Goal: Task Accomplishment & Management: Complete application form

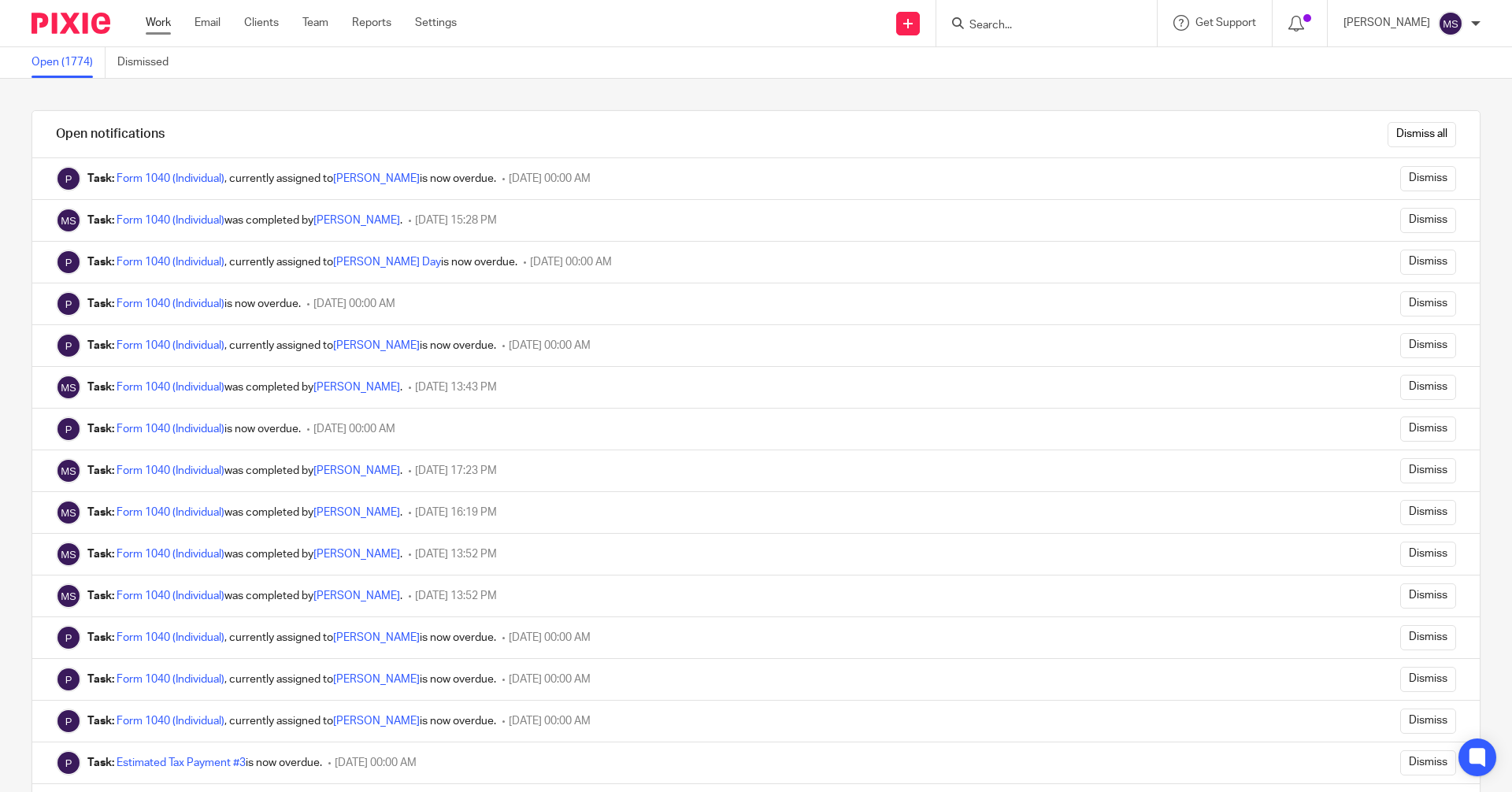
click at [165, 24] on link "Work" at bounding box center [158, 22] width 26 height 16
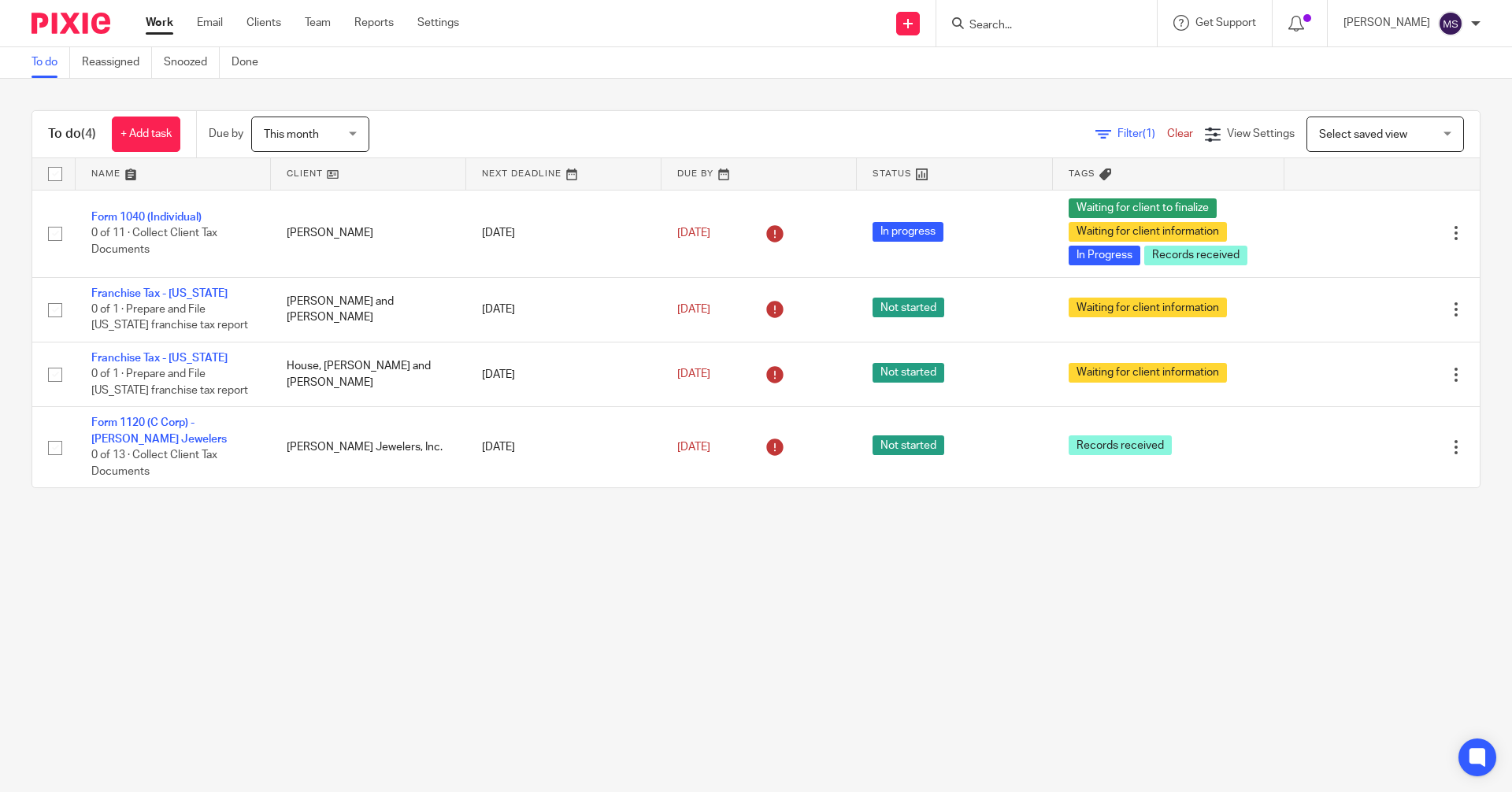
click at [1052, 19] on input "Search" at bounding box center [1039, 26] width 142 height 14
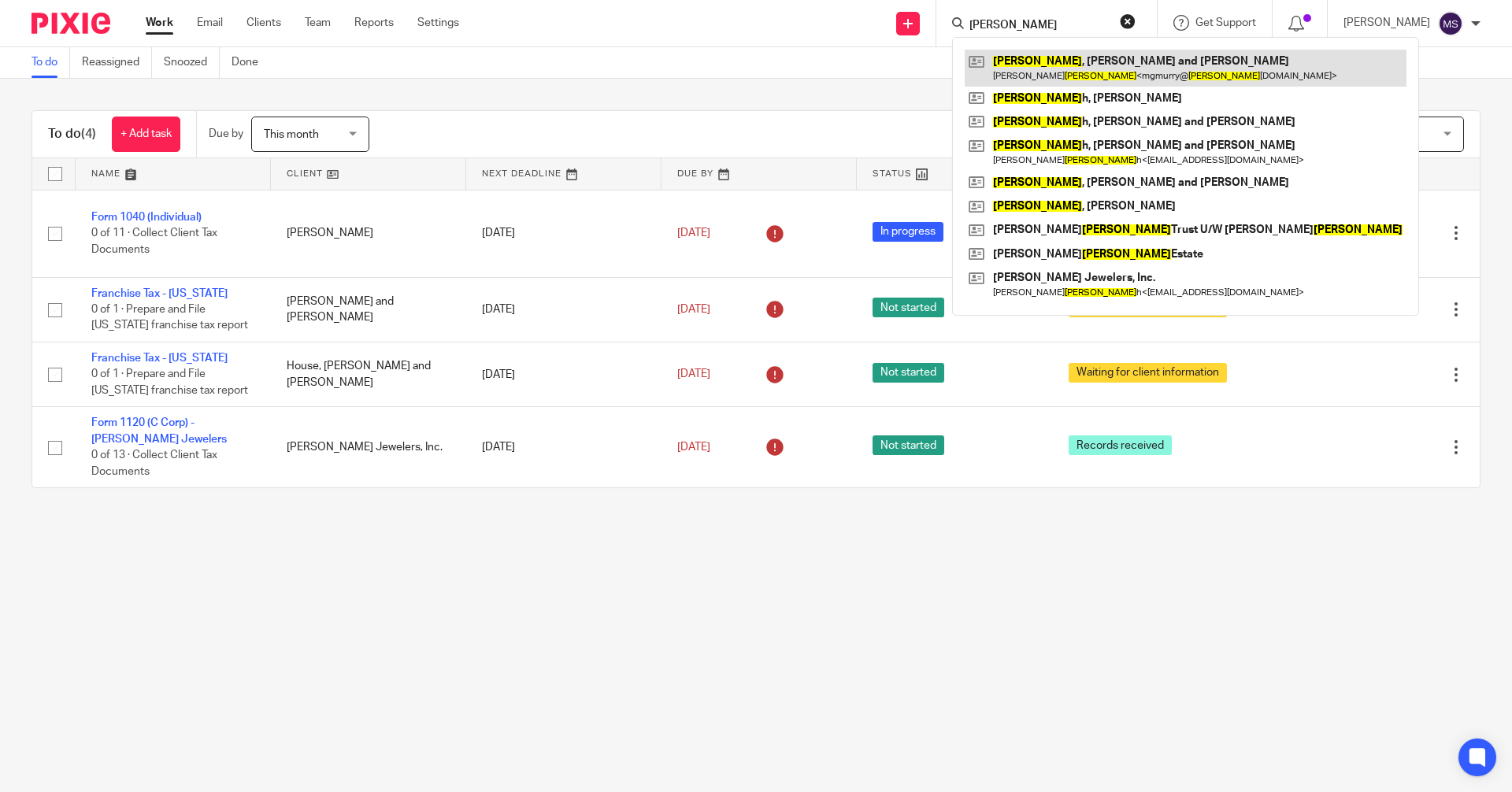
type input "murry"
click at [1058, 67] on link at bounding box center [1186, 68] width 442 height 36
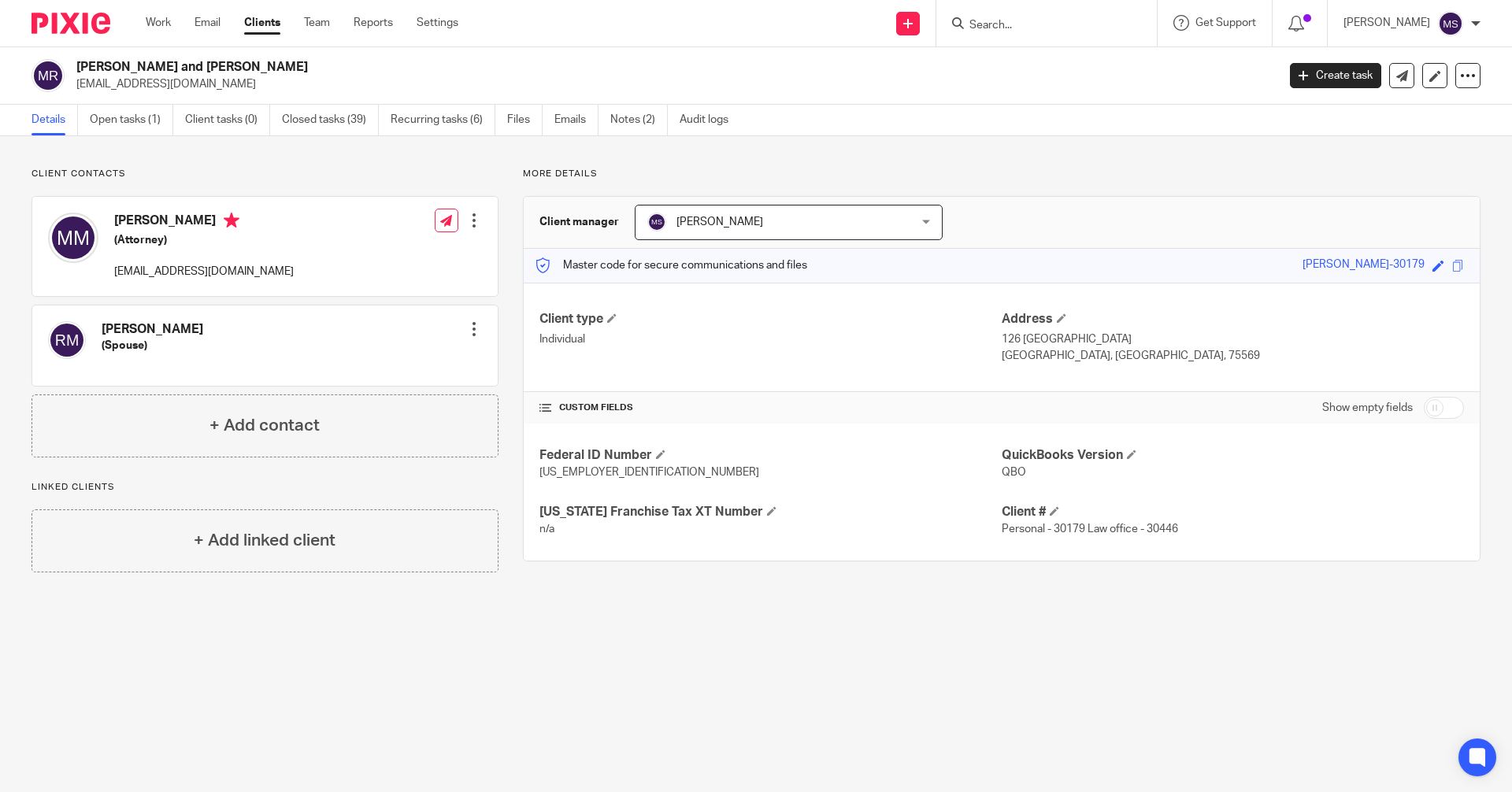
click at [1014, 26] on input "Search" at bounding box center [1039, 26] width 142 height 14
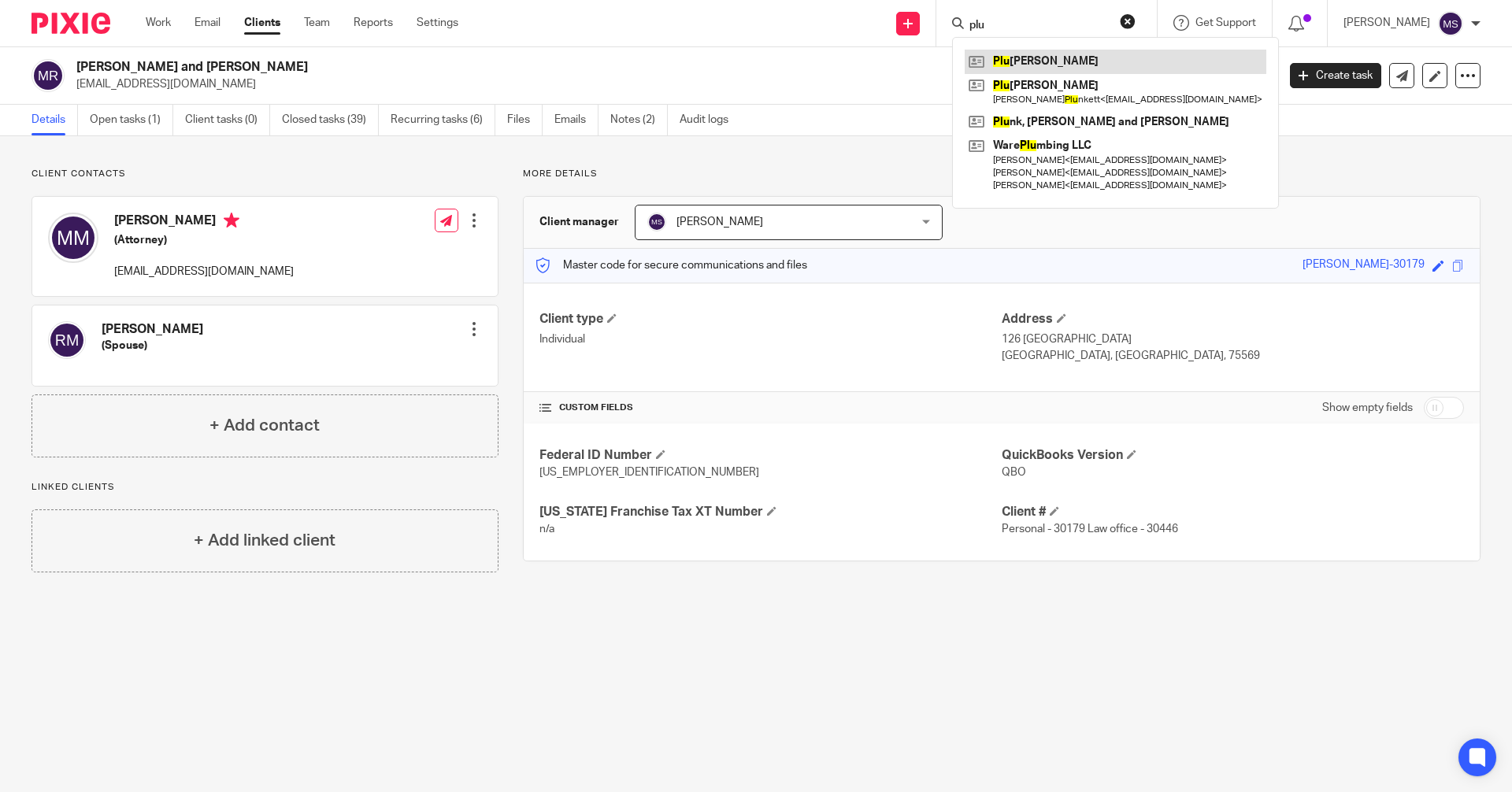
type input "plu"
click at [1062, 57] on link at bounding box center [1115, 61] width 302 height 24
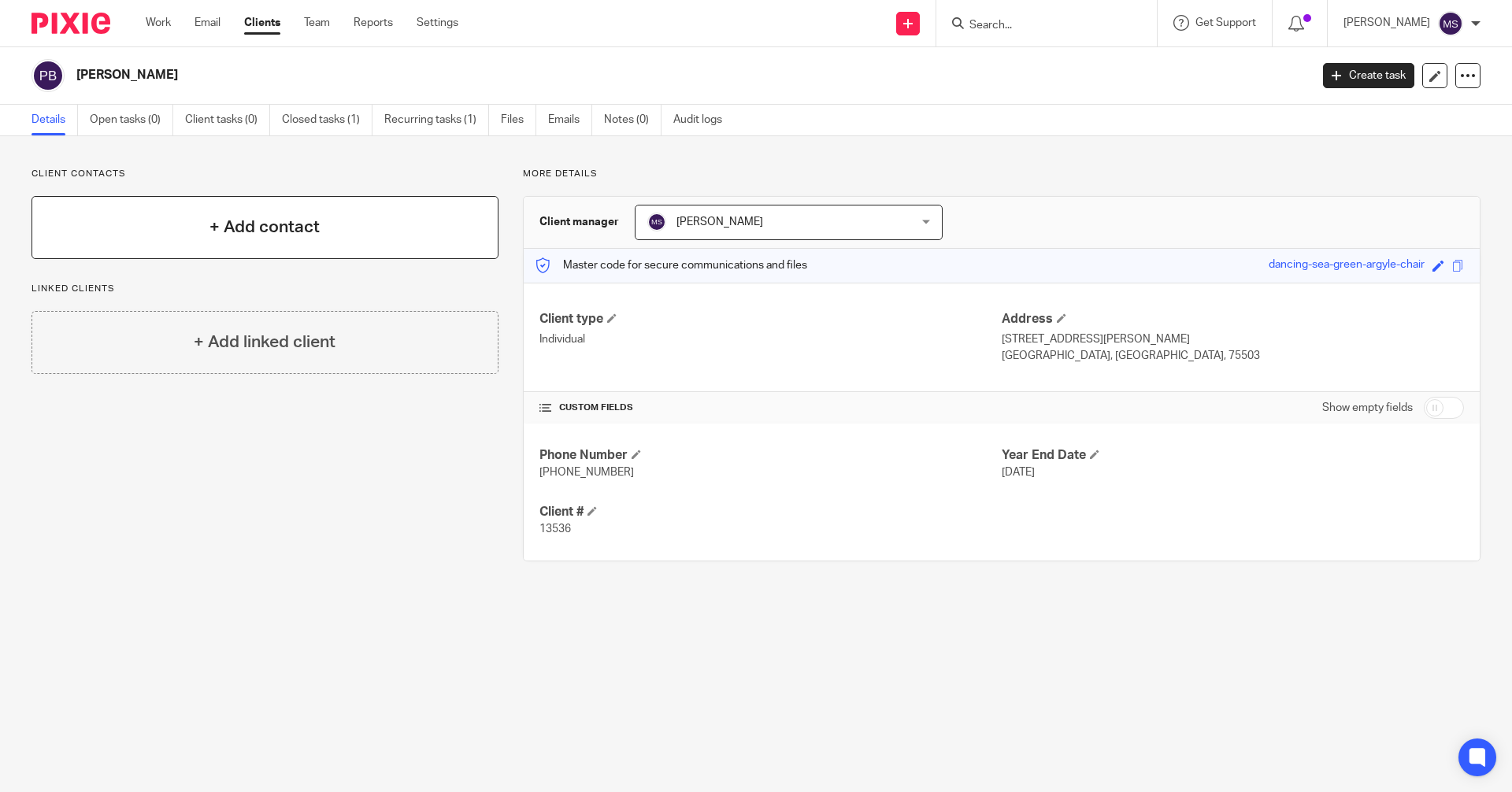
click at [391, 252] on div "+ Add contact" at bounding box center [265, 227] width 467 height 63
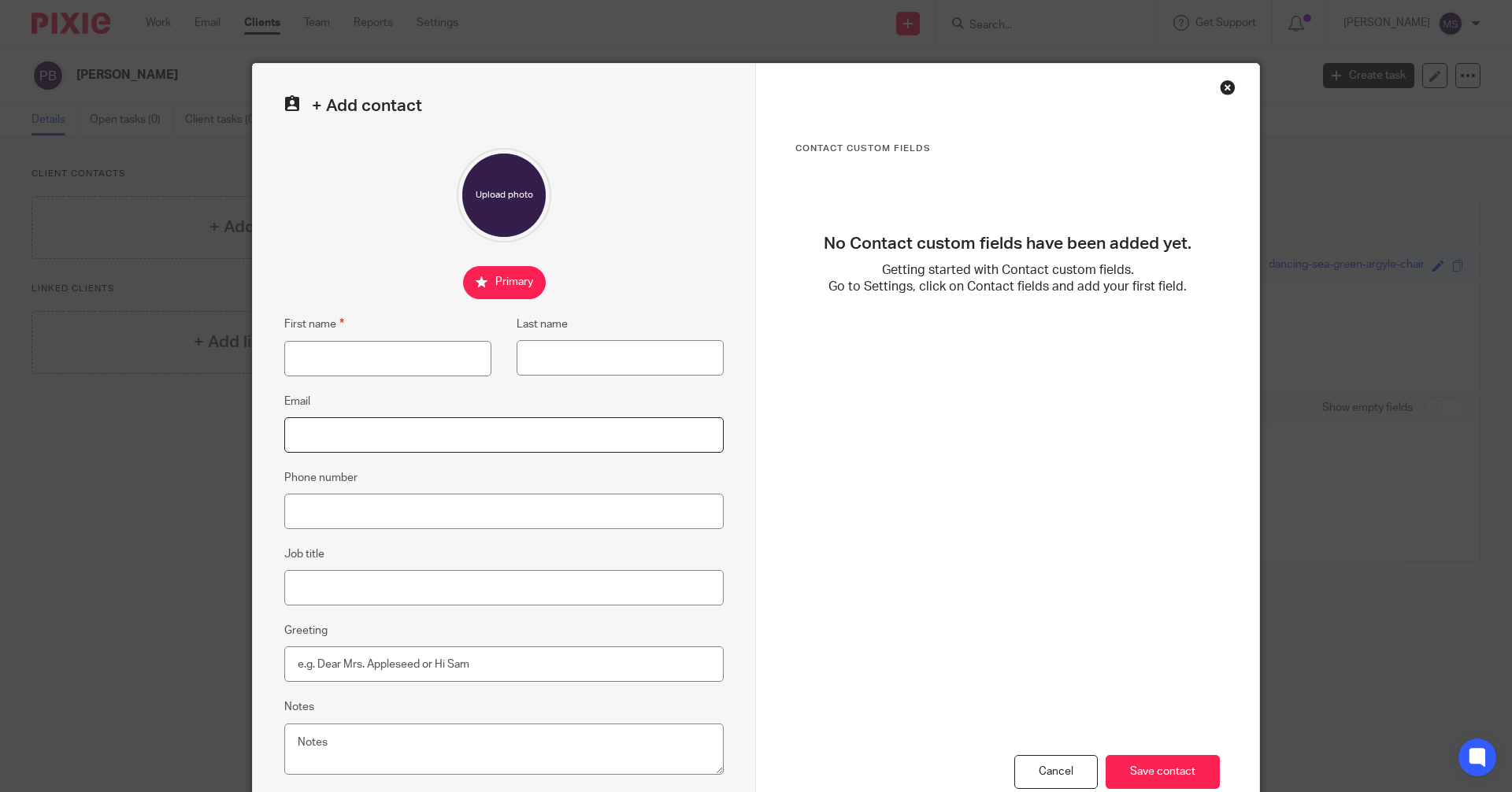
drag, startPoint x: 407, startPoint y: 434, endPoint x: 406, endPoint y: 444, distance: 10.0
click at [406, 434] on input "Email" at bounding box center [504, 434] width 439 height 35
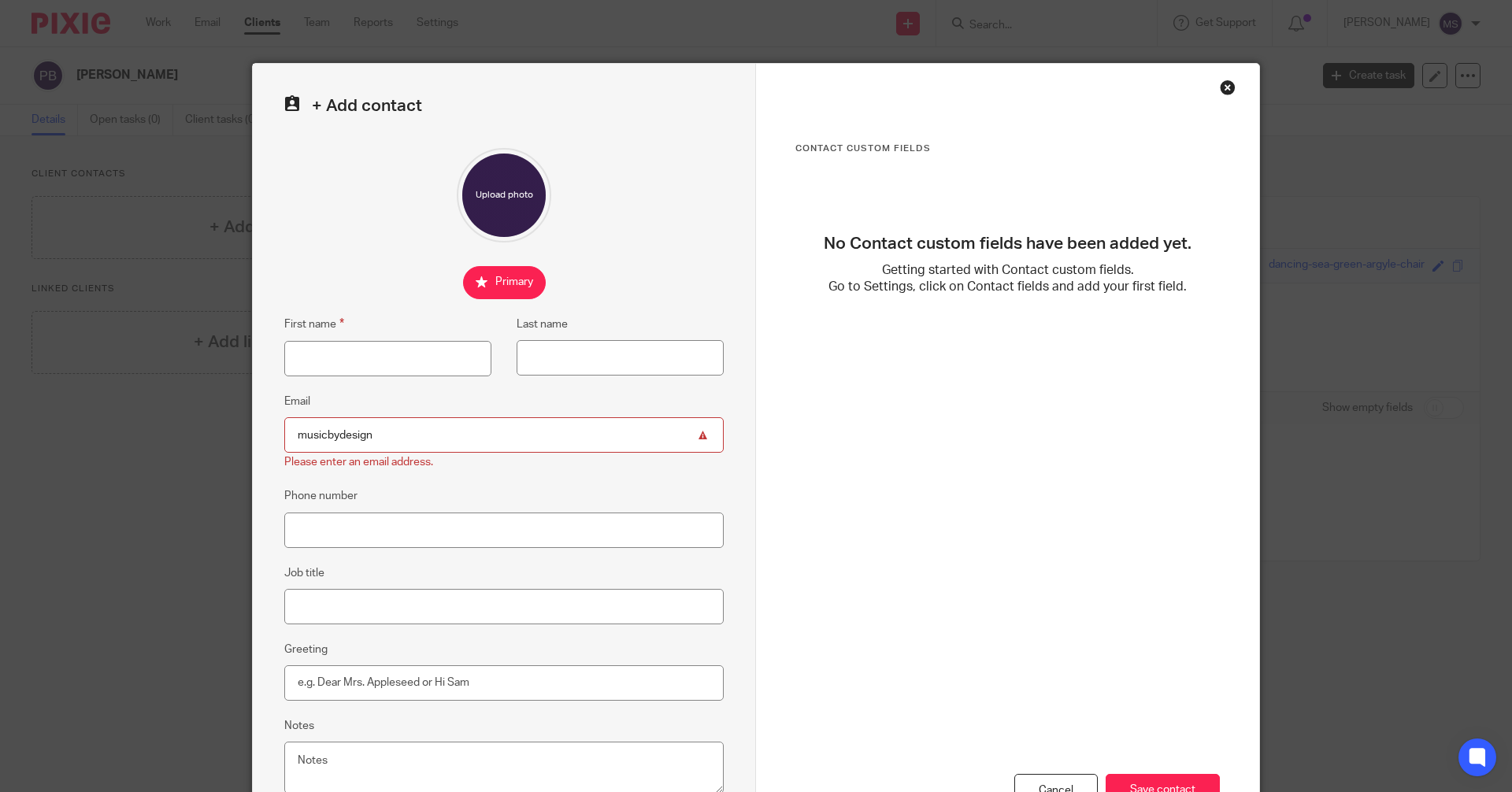
click at [401, 437] on input "musicbydesign" at bounding box center [504, 434] width 439 height 35
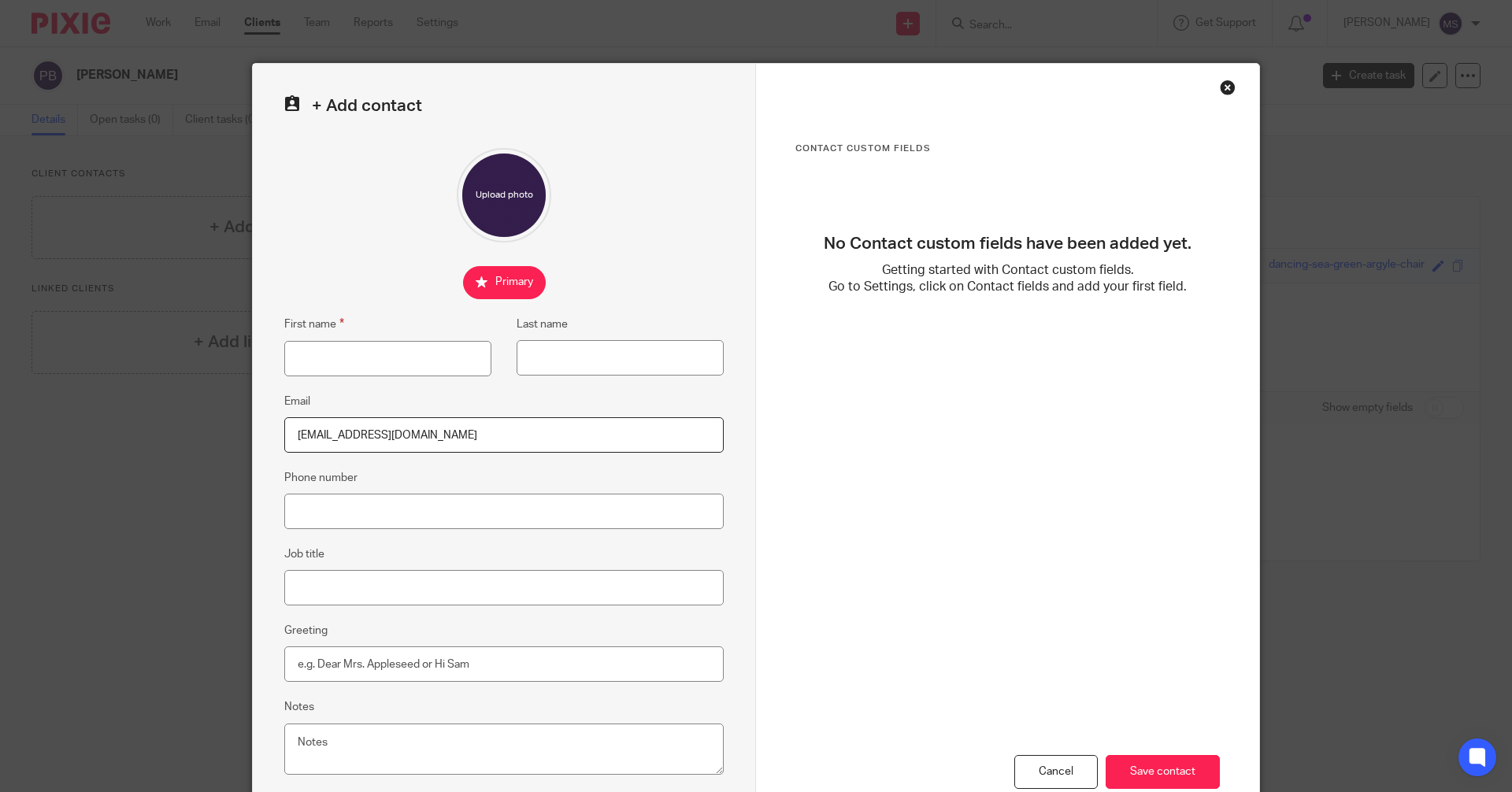
type input "musicbydesign@valornet.com"
click at [342, 359] on input "First name" at bounding box center [387, 359] width 207 height 35
type input "Daniel"
type input "Plunkett"
click at [337, 658] on input "Greeting" at bounding box center [504, 663] width 439 height 35
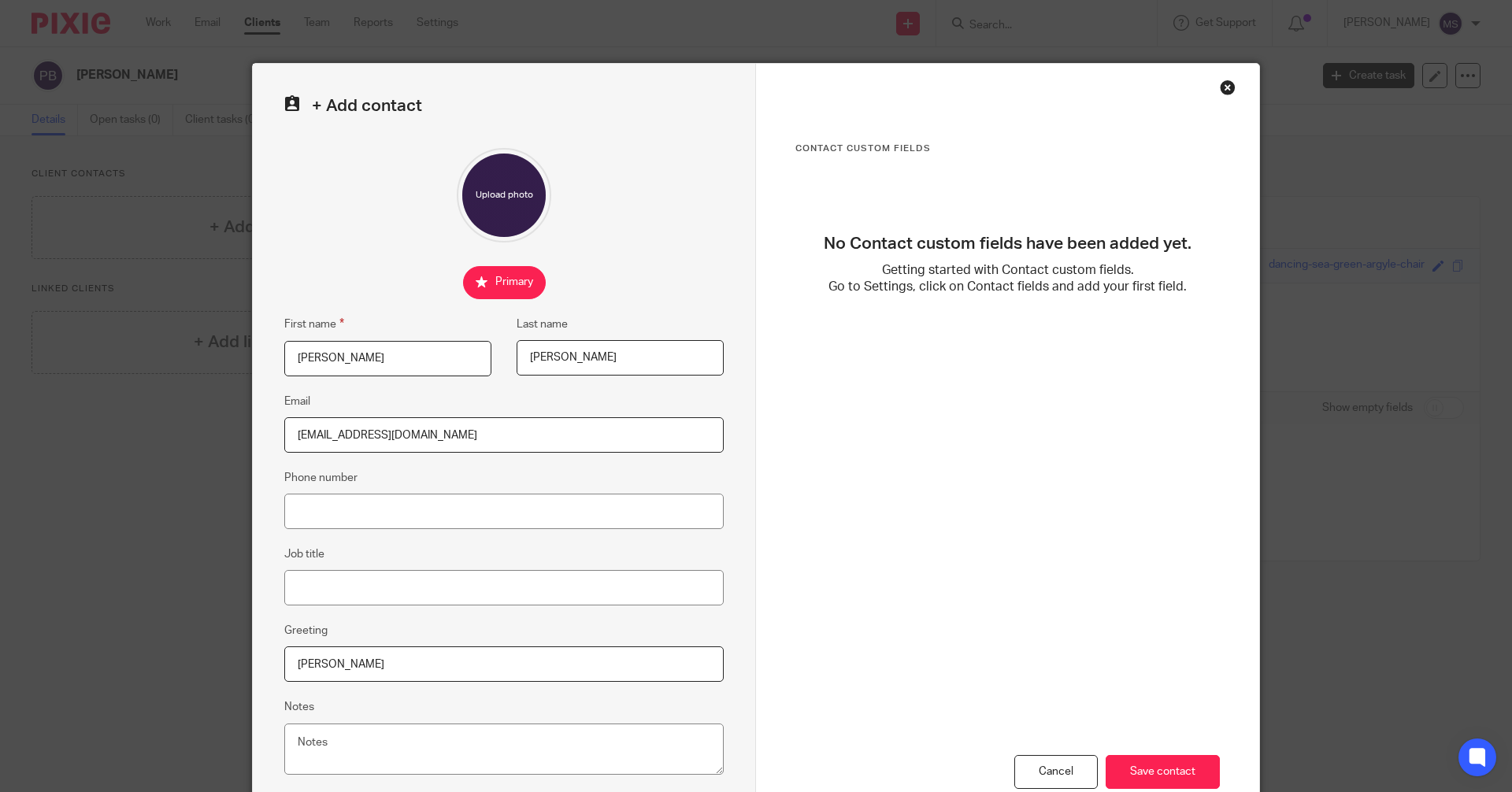
type input "Daniel"
click at [1145, 764] on input "Save contact" at bounding box center [1162, 771] width 115 height 34
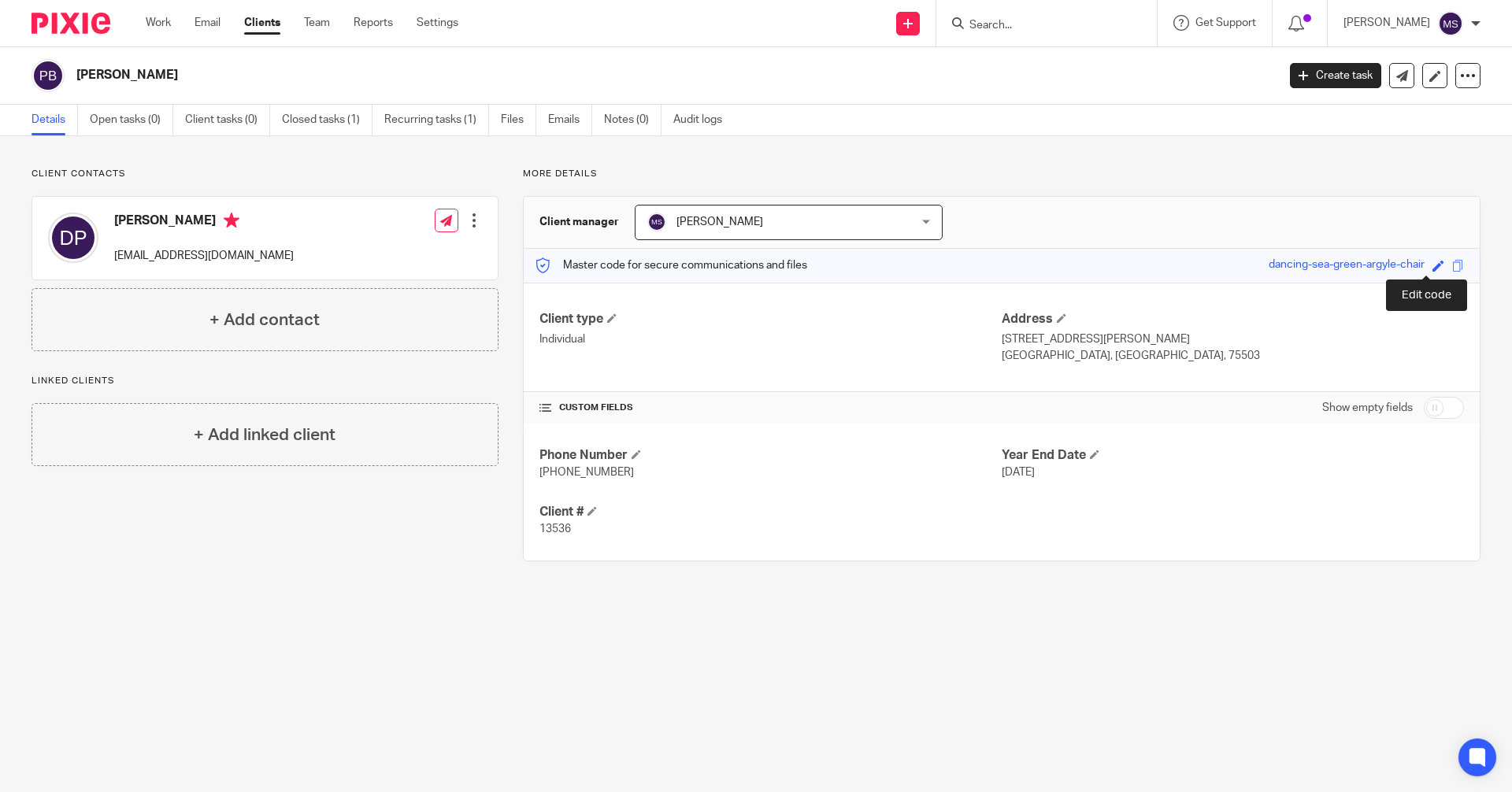
drag, startPoint x: 1429, startPoint y: 265, endPoint x: 1411, endPoint y: 268, distance: 18.2
click at [1433, 265] on span at bounding box center [1439, 265] width 12 height 12
type input "PLUNKETT-13536"
click at [1398, 266] on link "Save" at bounding box center [1411, 265] width 25 height 16
type input "PLUNKETT-13536"
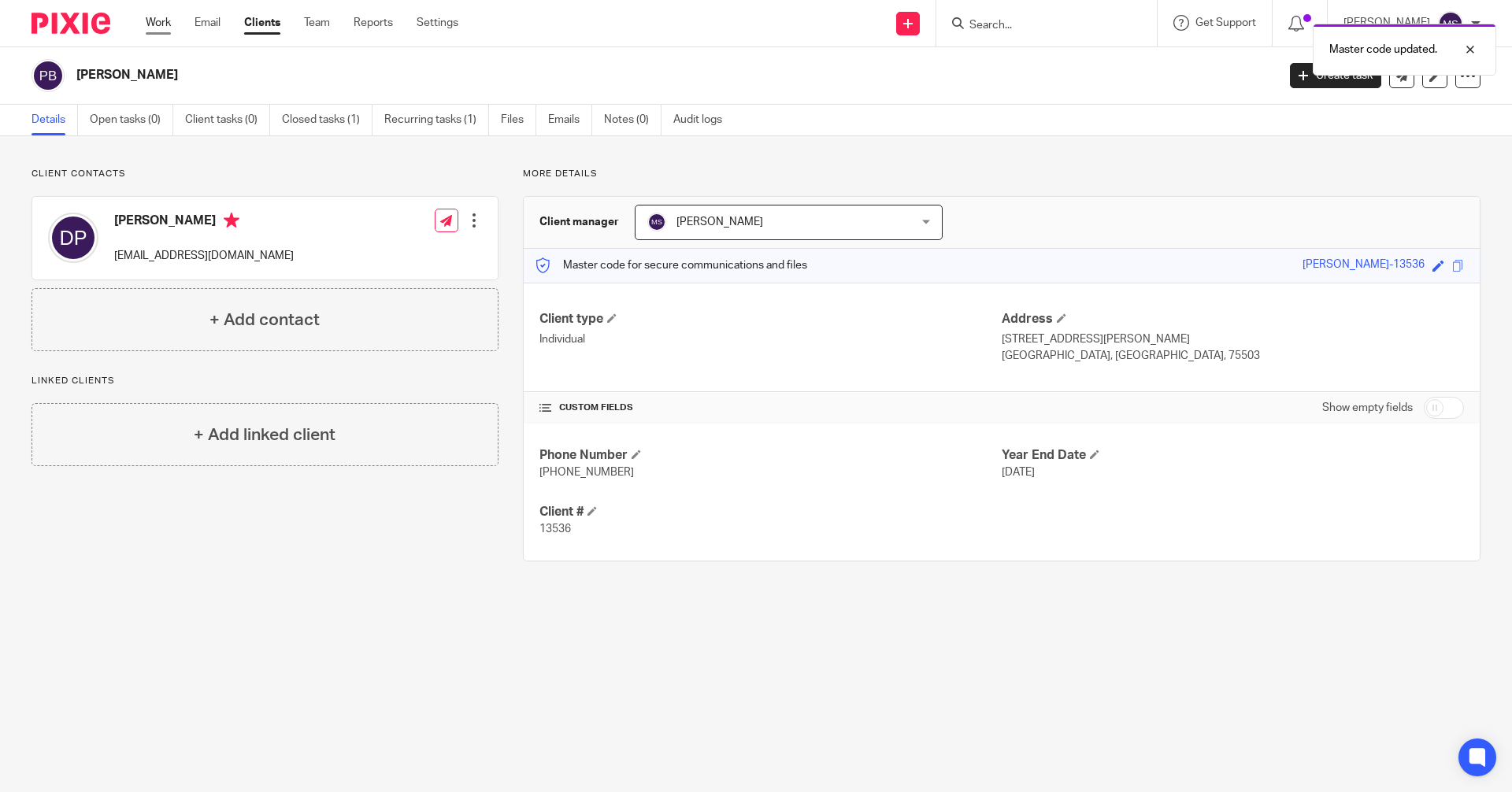
click at [164, 21] on link "Work" at bounding box center [158, 22] width 26 height 16
